Goal: Information Seeking & Learning: Understand process/instructions

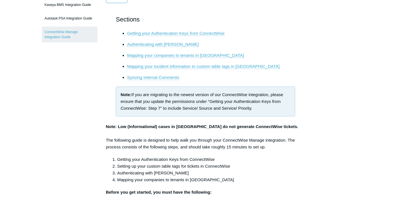
scroll to position [75, 0]
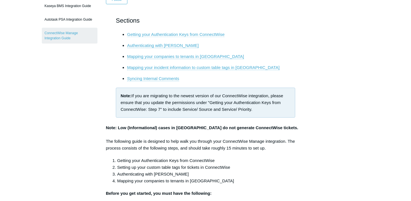
click at [211, 34] on link "Getting your Authentication Keys from ConnectWise" at bounding box center [175, 34] width 97 height 5
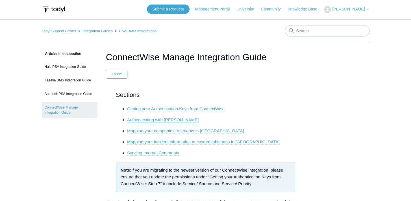
scroll to position [1, 0]
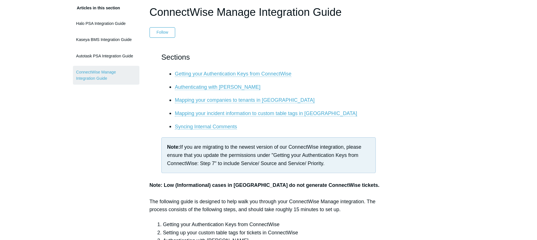
scroll to position [33, 0]
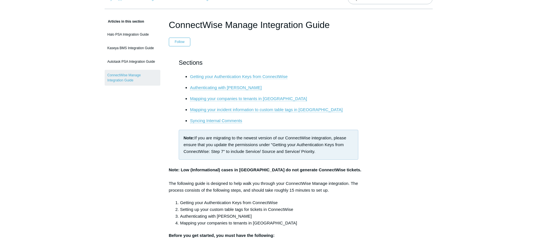
click at [238, 77] on link "Getting your Authentication Keys from ConnectWise" at bounding box center [238, 76] width 97 height 5
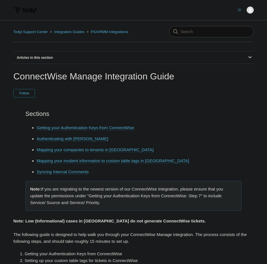
click at [82, 151] on link "Mapping your companies to tenants in [GEOGRAPHIC_DATA]" at bounding box center [95, 149] width 117 height 5
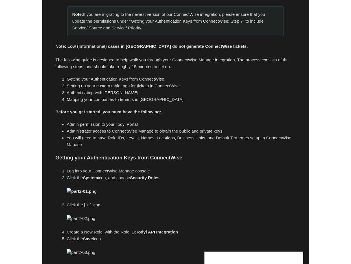
scroll to position [1804, 0]
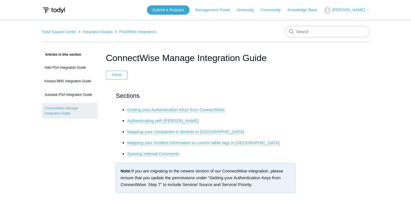
scroll to position [1, 0]
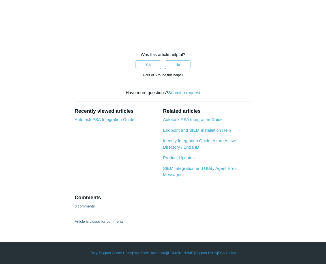
scroll to position [1887, 0]
drag, startPoint x: 88, startPoint y: 112, endPoint x: 156, endPoint y: 127, distance: 70.1
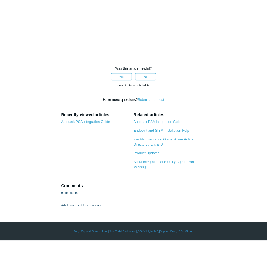
scroll to position [1819, 0]
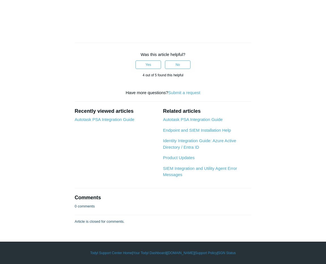
drag, startPoint x: 111, startPoint y: 50, endPoint x: 168, endPoint y: 58, distance: 57.1
